Goal: Transaction & Acquisition: Purchase product/service

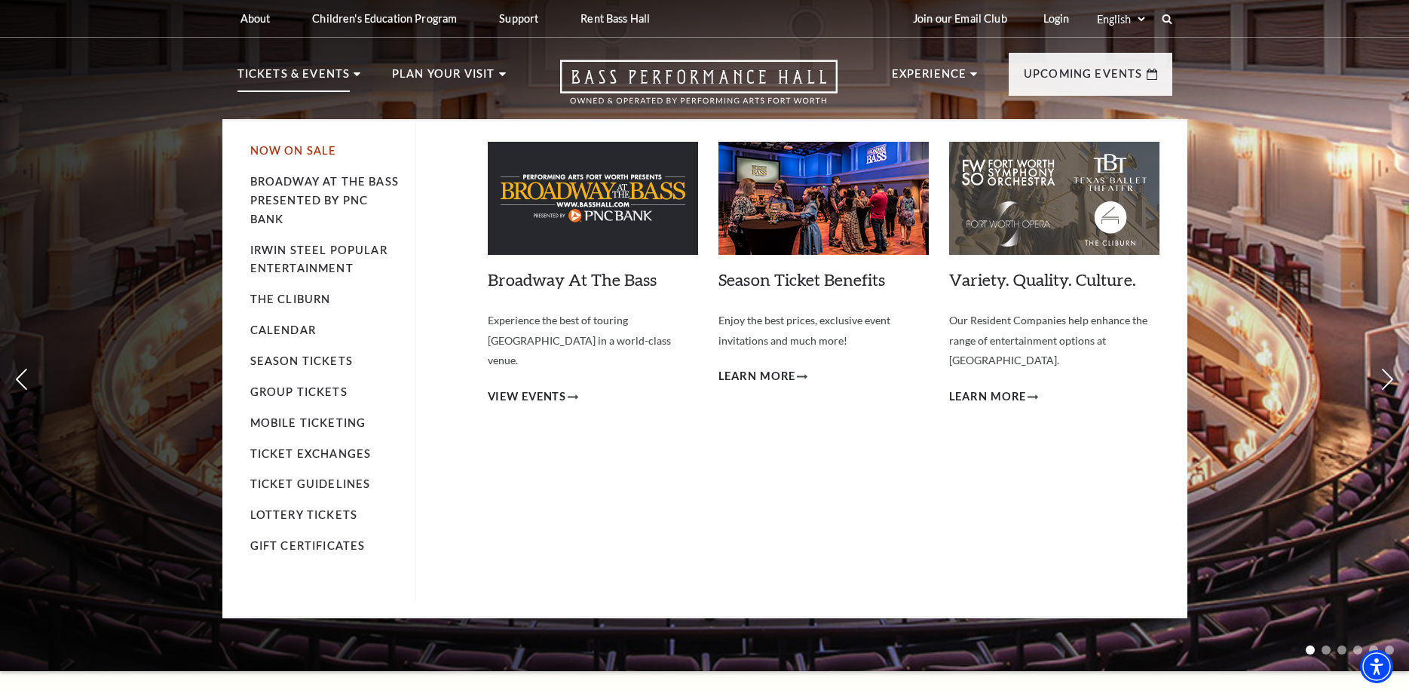
click at [283, 150] on link "Now On Sale" at bounding box center [293, 150] width 87 height 13
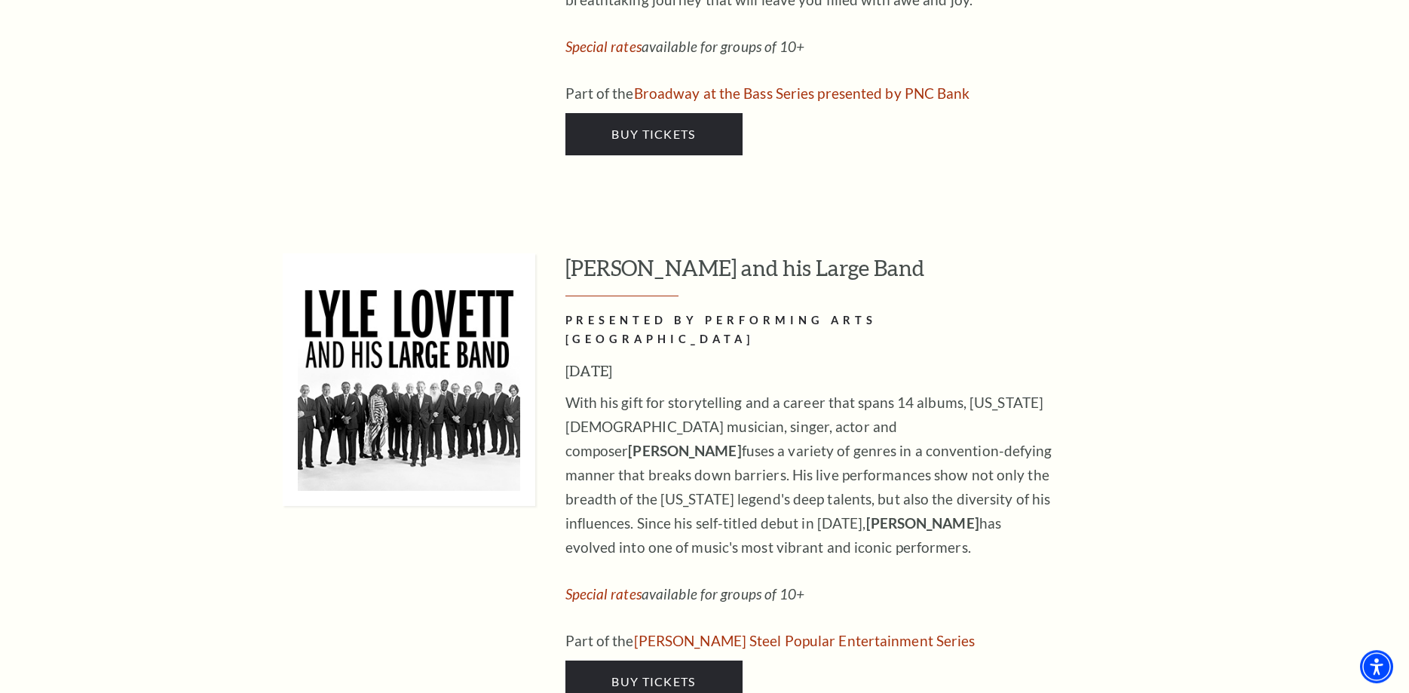
scroll to position [2460, 0]
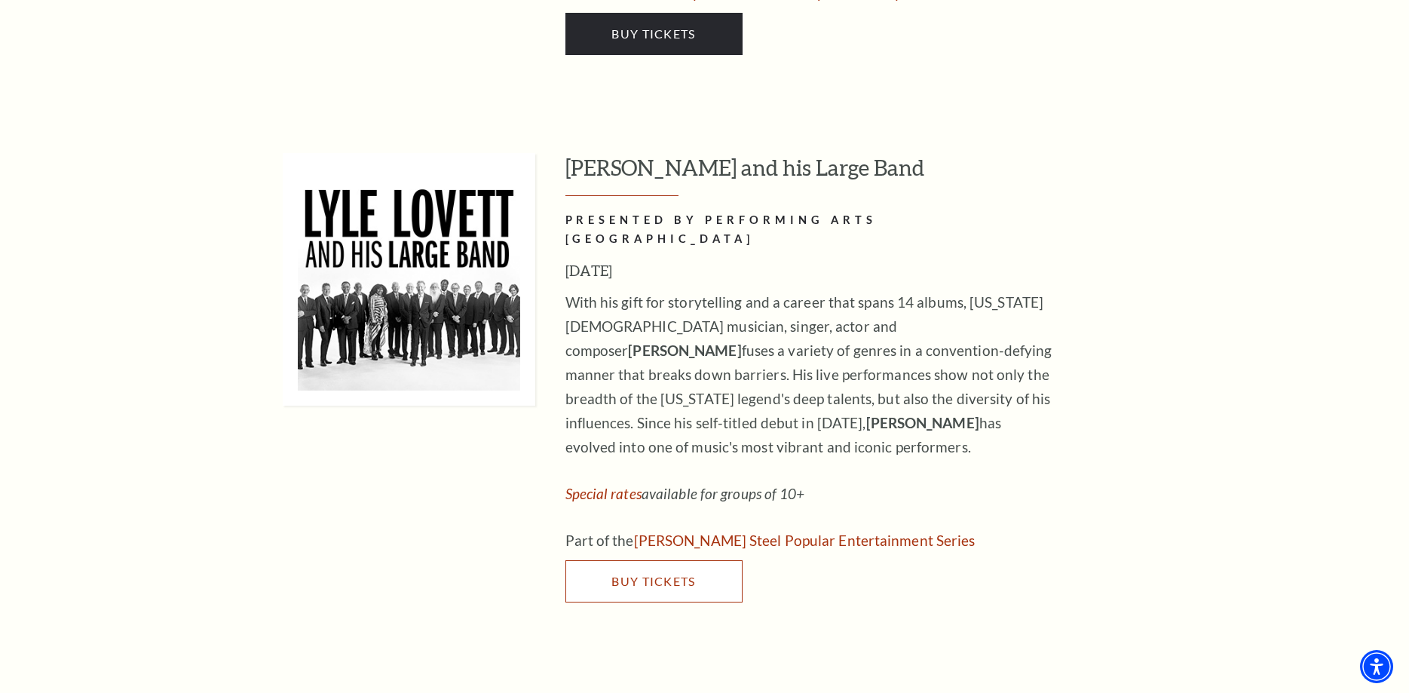
click at [632, 574] on span "Buy Tickets" at bounding box center [653, 581] width 84 height 14
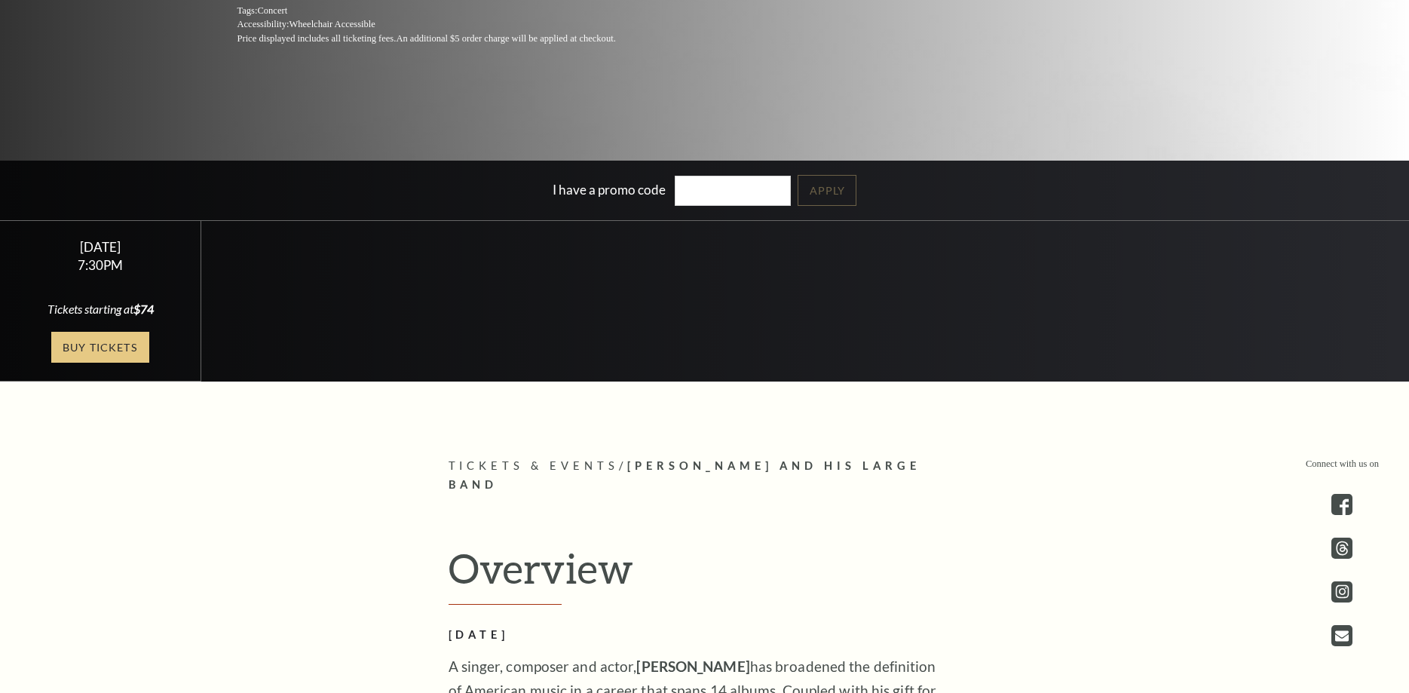
scroll to position [384, 0]
click at [136, 350] on link "Buy Tickets" at bounding box center [100, 347] width 98 height 31
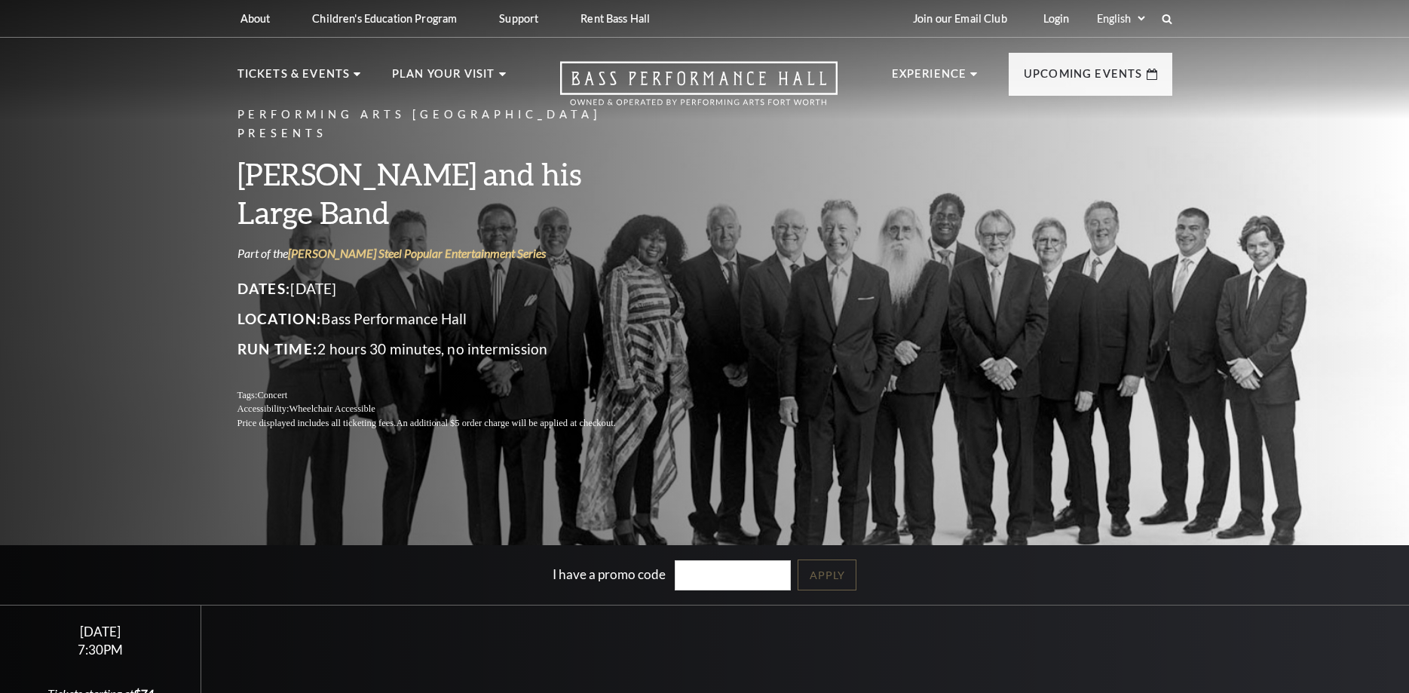
scroll to position [384, 0]
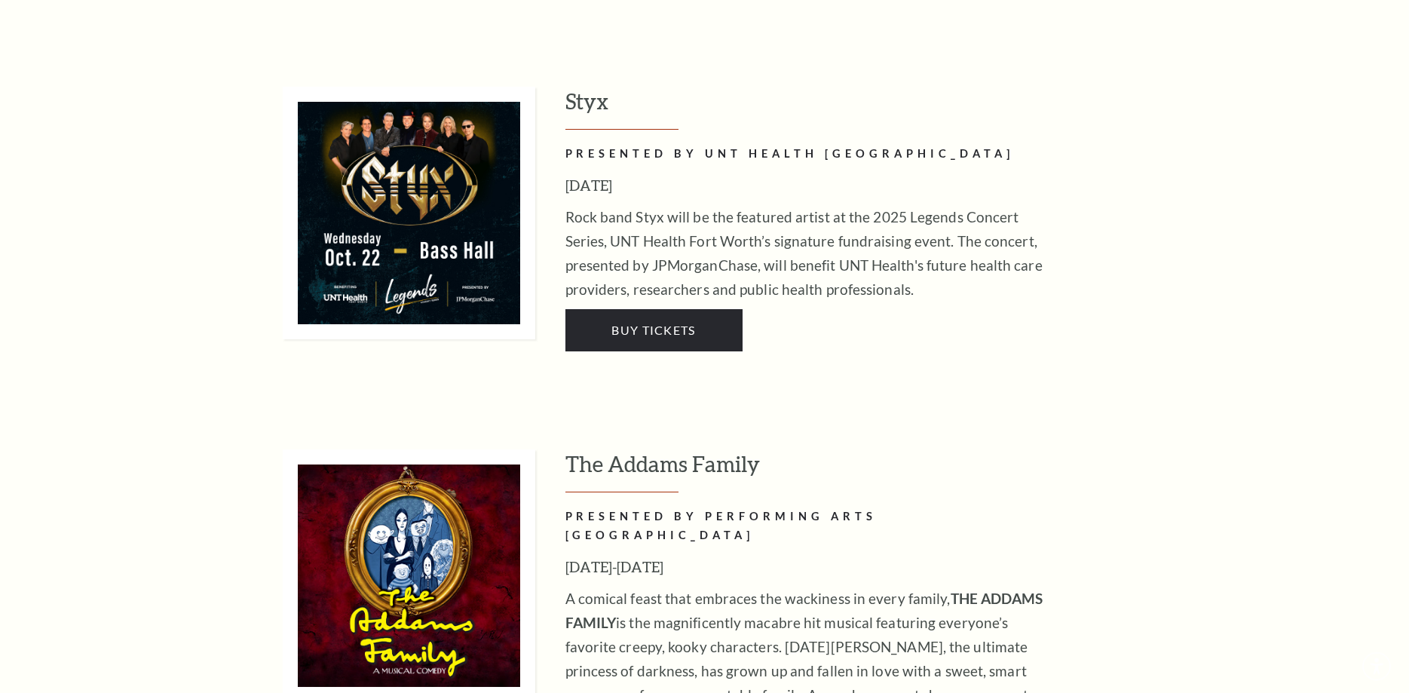
scroll to position [3075, 0]
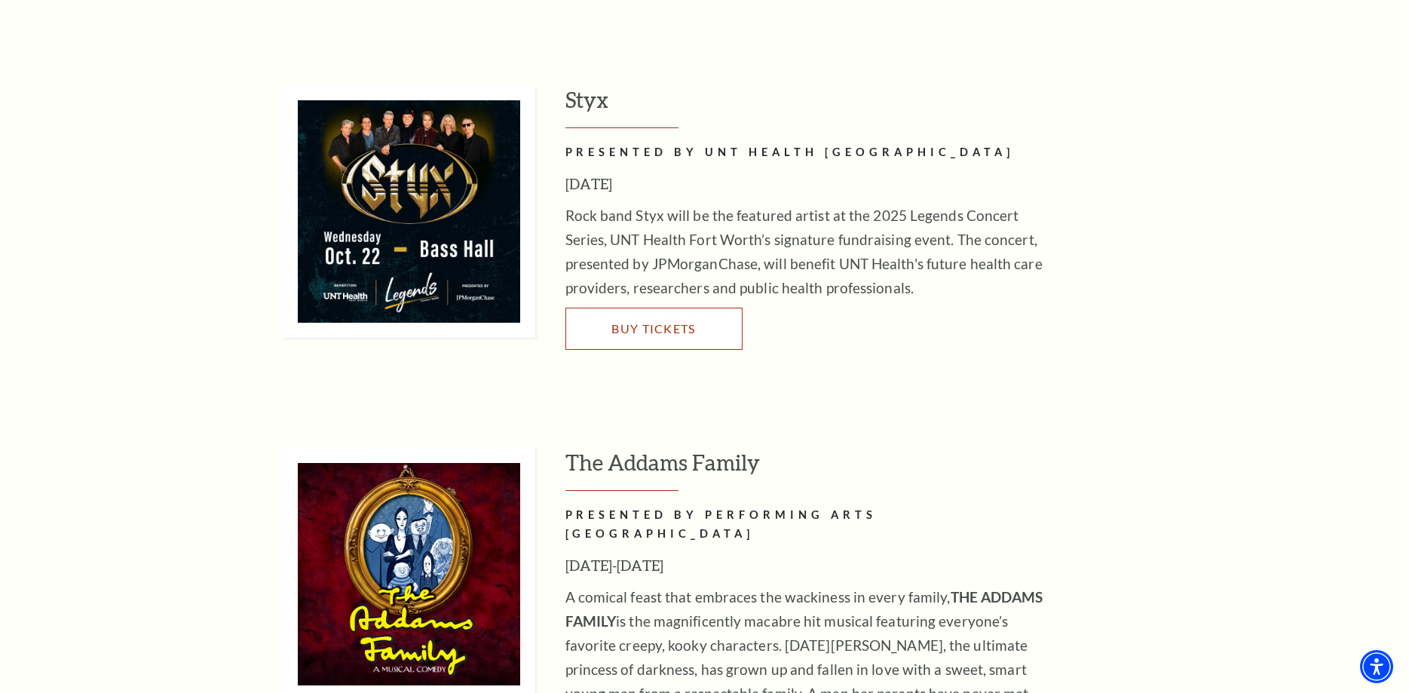
click at [637, 321] on span "Buy Tickets" at bounding box center [653, 328] width 84 height 14
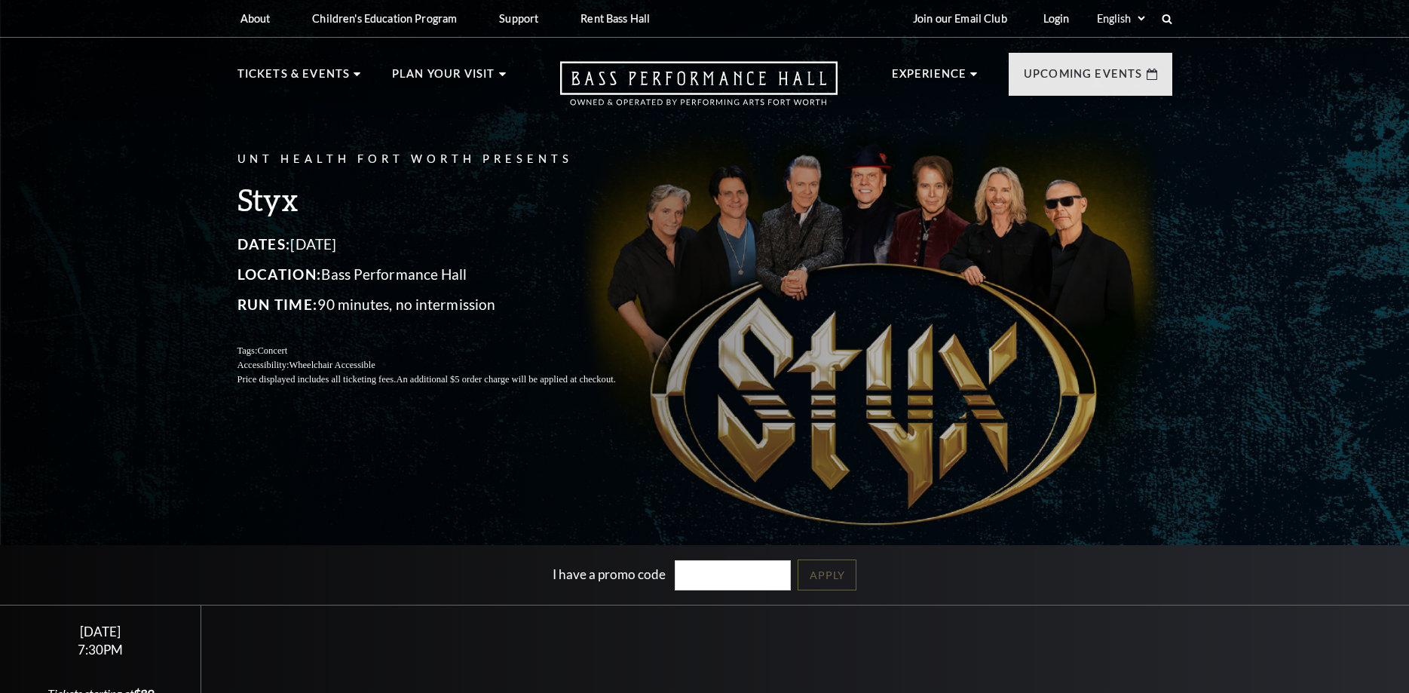
scroll to position [384, 0]
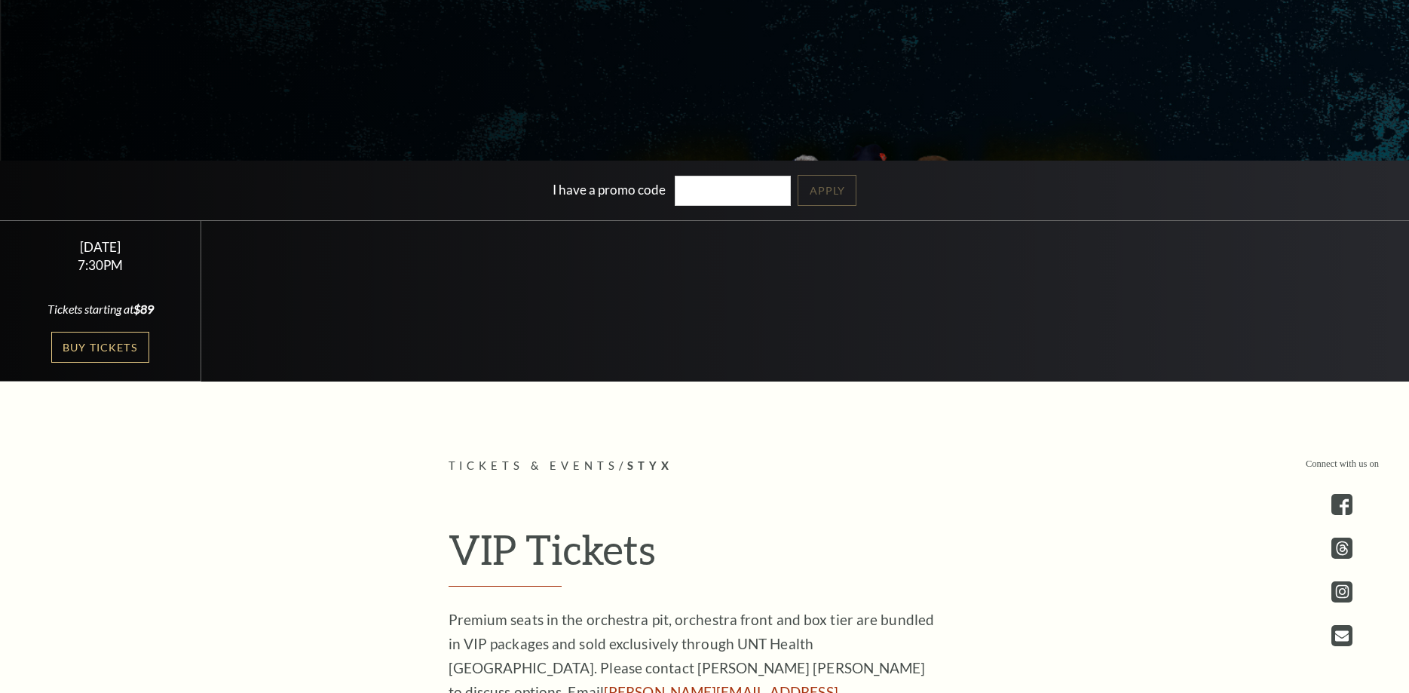
click at [101, 344] on link "Buy Tickets" at bounding box center [100, 347] width 98 height 31
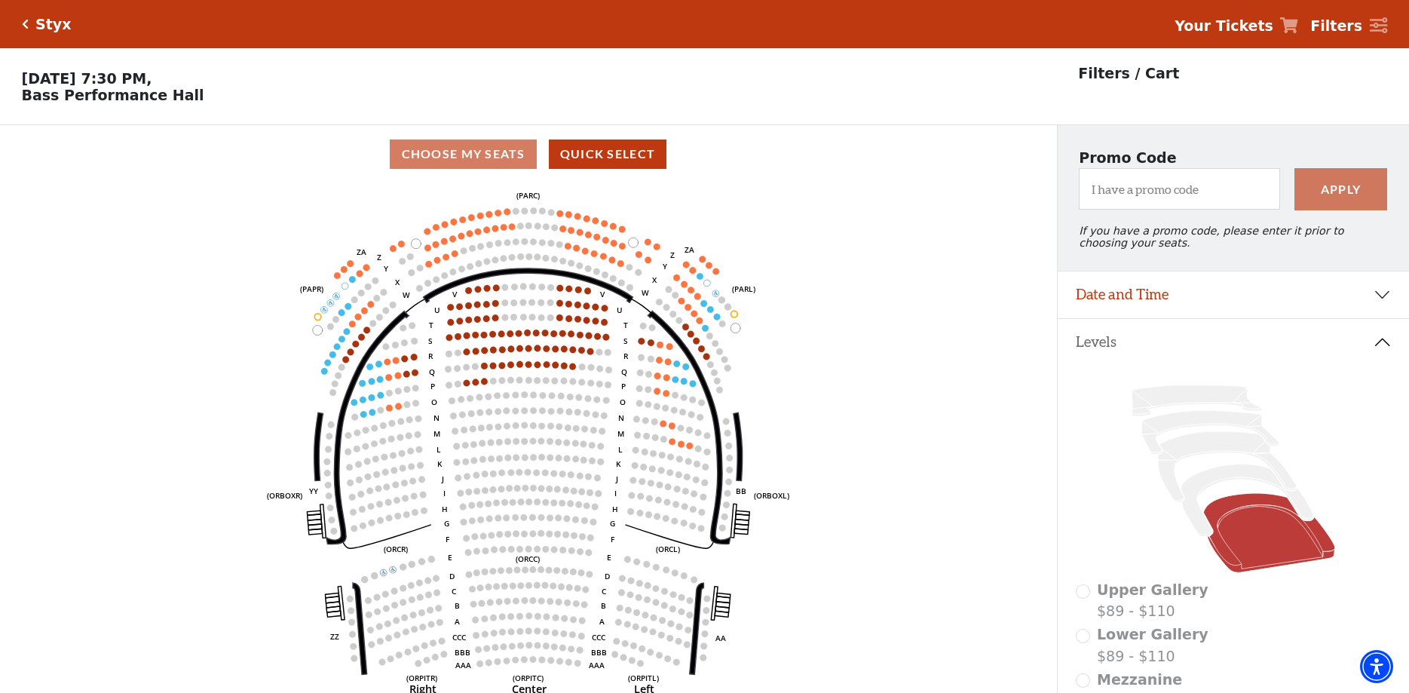
scroll to position [70, 0]
